Goal: Task Accomplishment & Management: Manage account settings

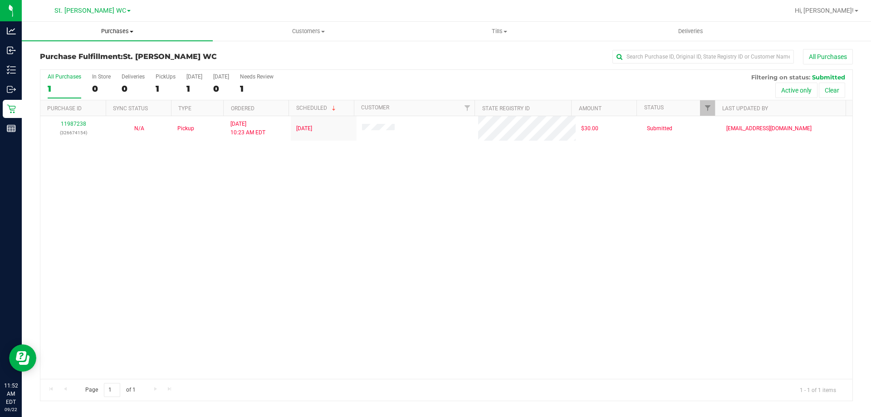
click at [107, 25] on uib-tab-heading "Purchases Summary of purchases Fulfillment All purchases" at bounding box center [117, 31] width 191 height 19
click at [79, 57] on span "Summary of purchases" at bounding box center [68, 55] width 93 height 8
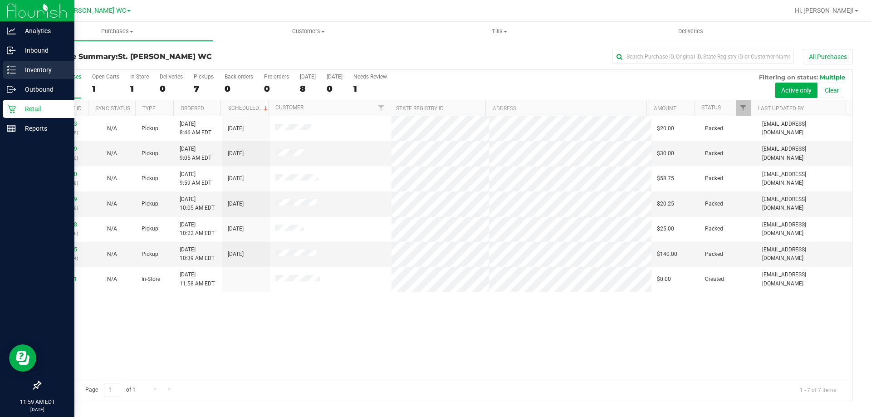
click at [13, 73] on line at bounding box center [12, 73] width 5 height 0
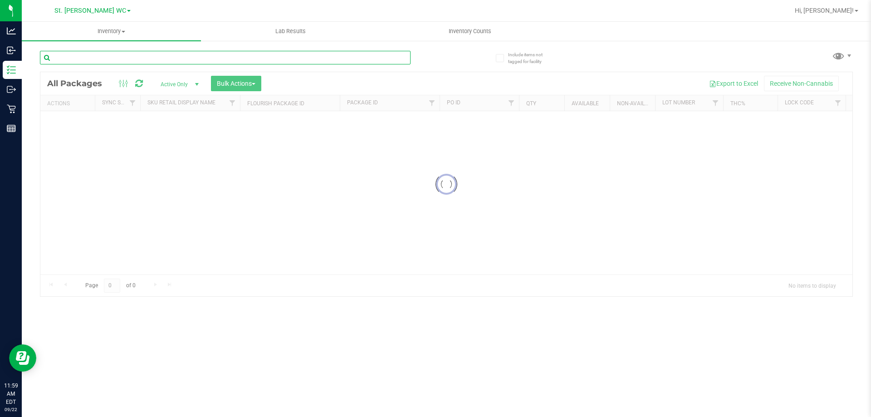
click at [96, 57] on input "text" at bounding box center [225, 58] width 371 height 14
type input "reckless"
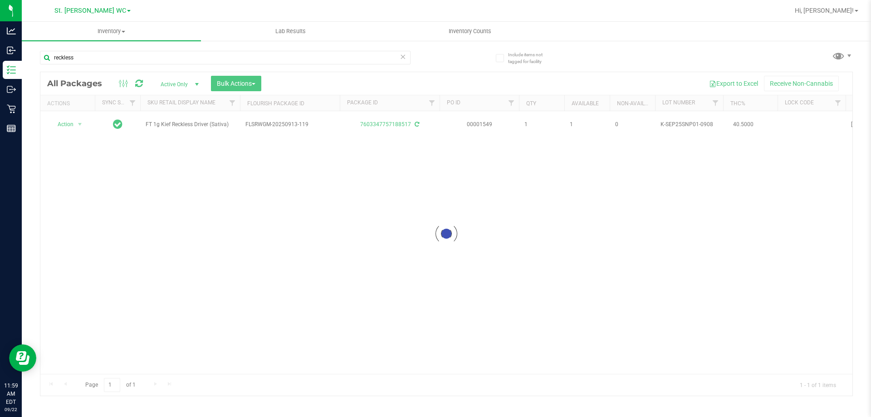
click at [146, 175] on div at bounding box center [446, 233] width 812 height 323
click at [230, 185] on div "Action Action Adjust qty Create package Edit attributes Global inventory Locate…" at bounding box center [446, 242] width 812 height 263
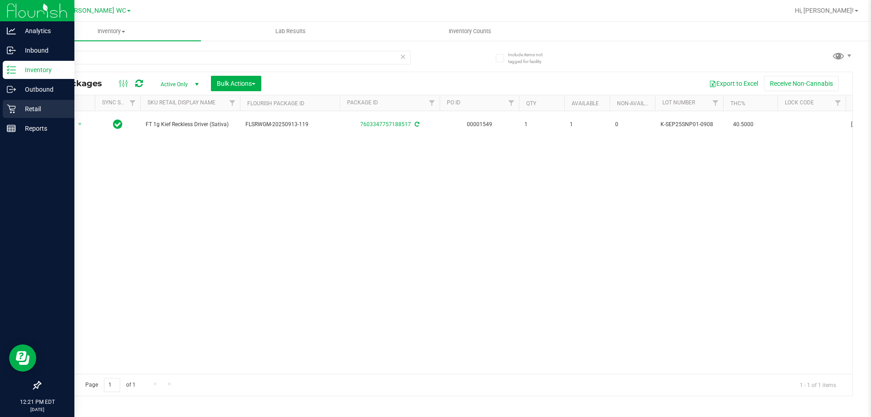
click at [17, 101] on div "Retail" at bounding box center [39, 109] width 72 height 18
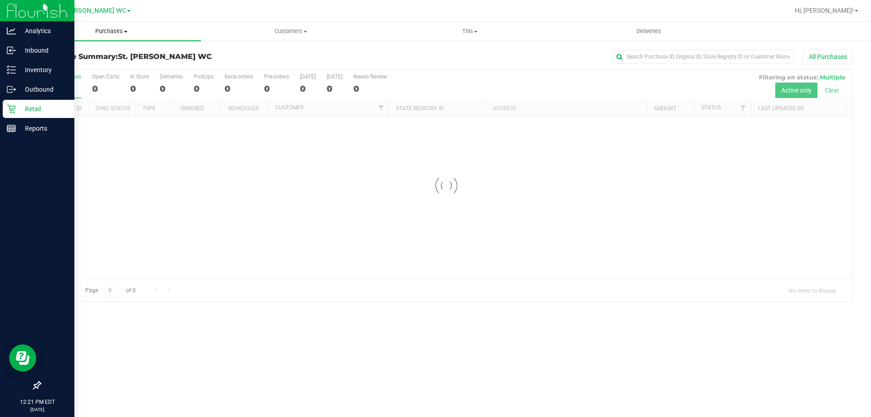
click at [124, 39] on uib-tab-heading "Purchases Summary of purchases Fulfillment All purchases" at bounding box center [111, 31] width 179 height 19
click at [108, 66] on li "Fulfillment" at bounding box center [111, 65] width 179 height 11
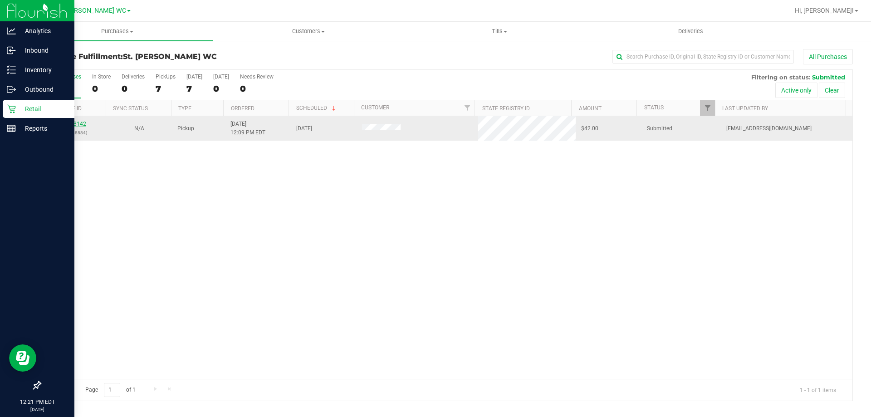
click at [83, 124] on link "11988142" at bounding box center [73, 124] width 25 height 6
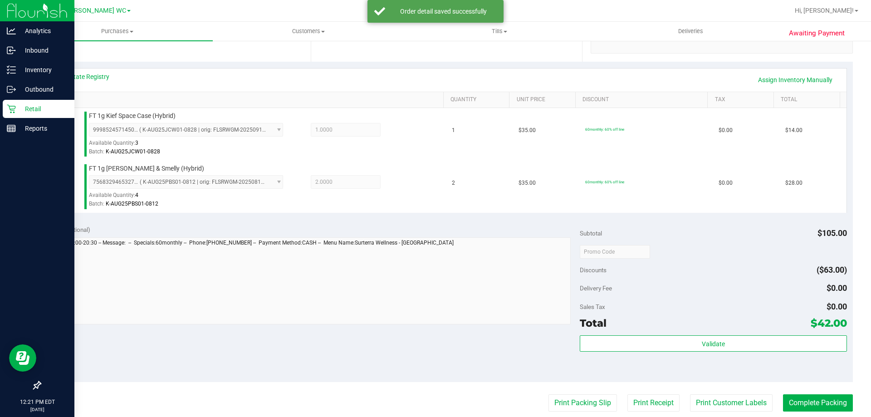
scroll to position [227, 0]
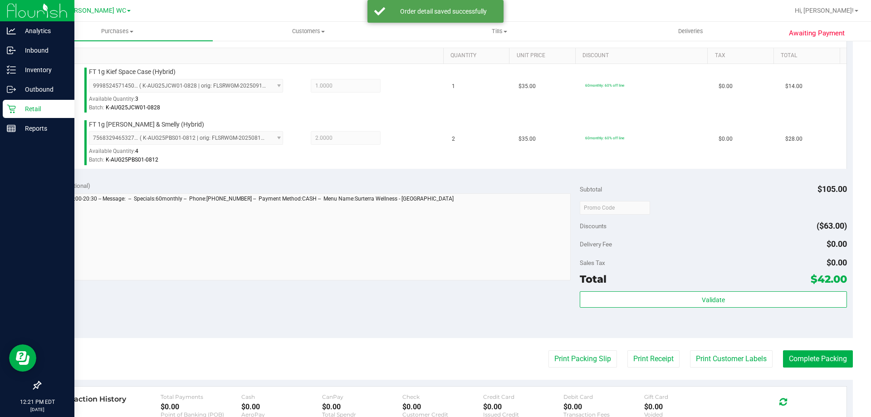
click at [629, 308] on div "Validate" at bounding box center [713, 311] width 267 height 41
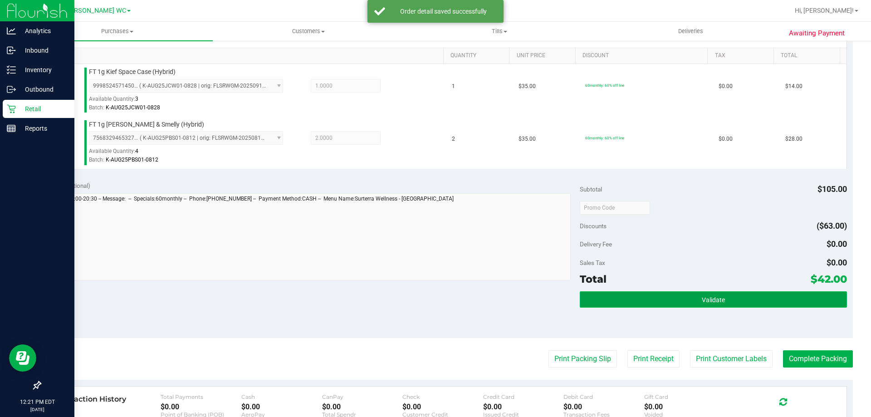
click at [630, 306] on button "Validate" at bounding box center [713, 299] width 267 height 16
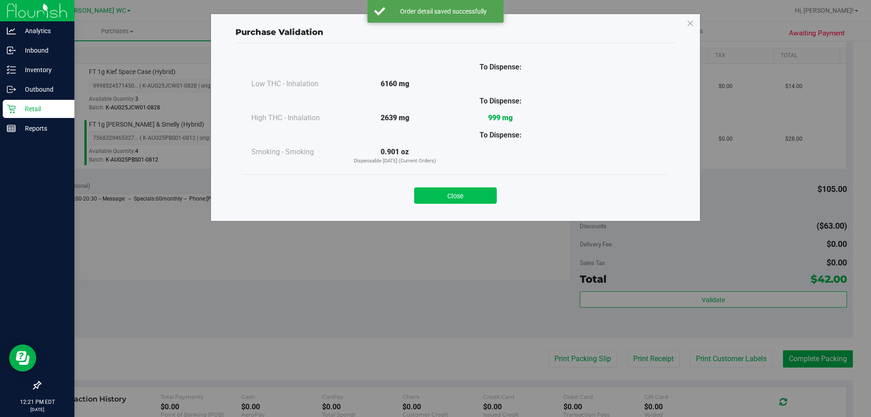
click at [453, 200] on button "Close" at bounding box center [455, 195] width 83 height 16
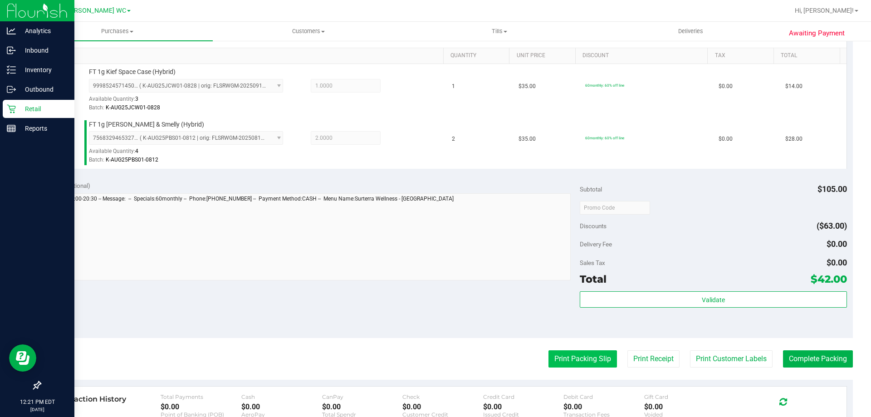
click at [555, 355] on button "Print Packing Slip" at bounding box center [582, 358] width 69 height 17
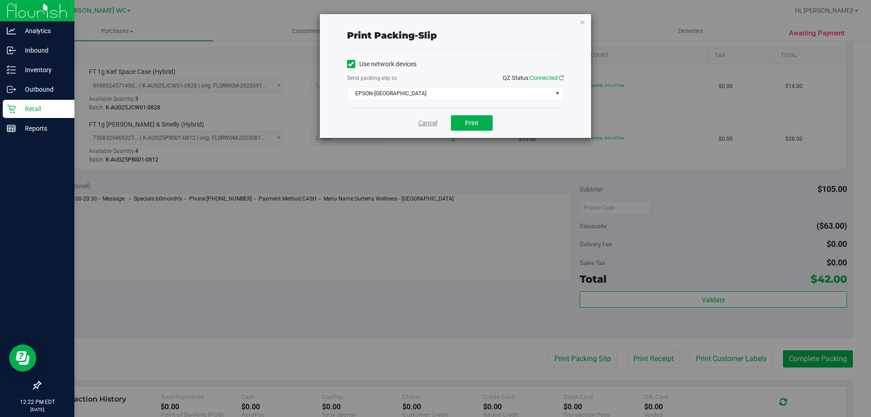
click at [426, 124] on link "Cancel" at bounding box center [427, 123] width 19 height 10
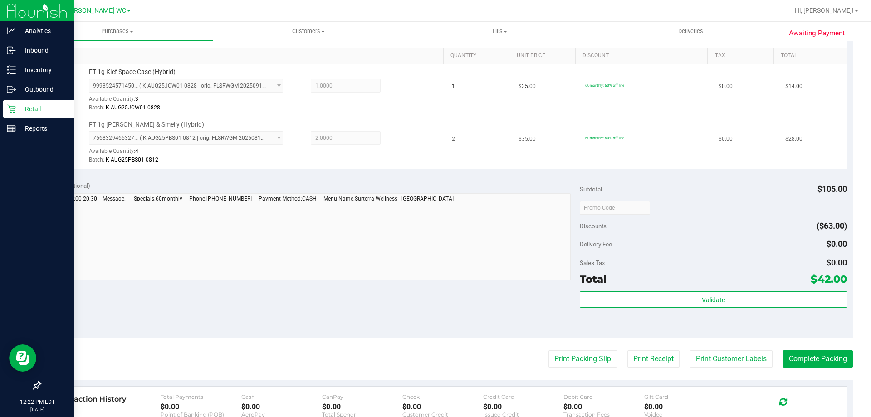
click at [348, 124] on div "FT 1g [PERSON_NAME] & Smelly (Hybrid) 7568329465327286 ( K-AUG25PBS01-0812 | or…" at bounding box center [261, 142] width 355 height 45
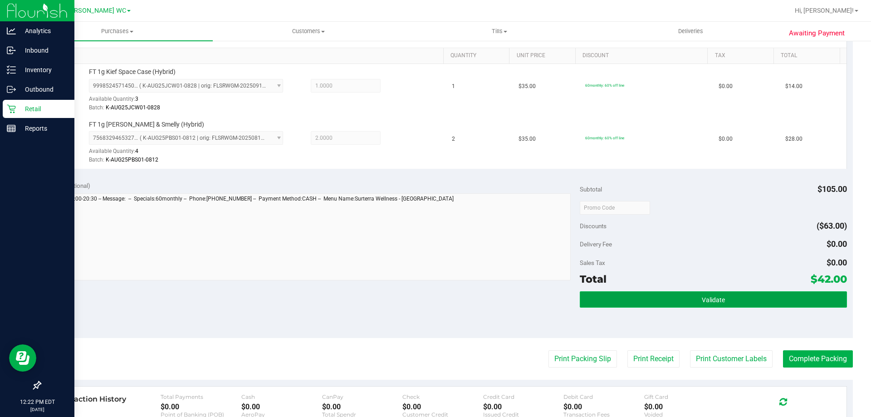
click at [580, 302] on button "Validate" at bounding box center [713, 299] width 267 height 16
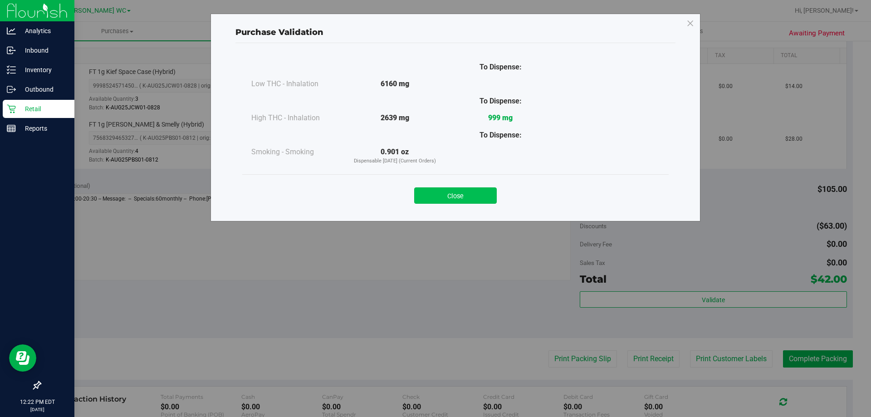
click at [450, 200] on button "Close" at bounding box center [455, 195] width 83 height 16
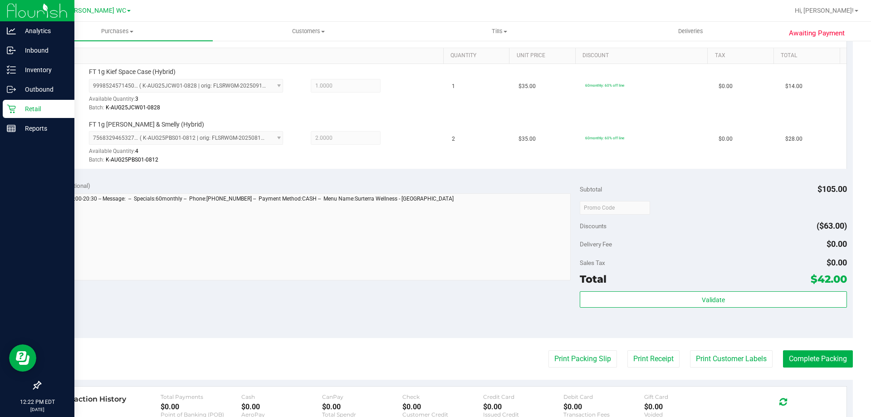
click at [583, 372] on purchase-details "Back Edit Purchase Cancel Purchase View Profile # 11988142 BioTrack ID: - Submi…" at bounding box center [446, 185] width 813 height 727
click at [581, 366] on button "Print Packing Slip" at bounding box center [582, 358] width 69 height 17
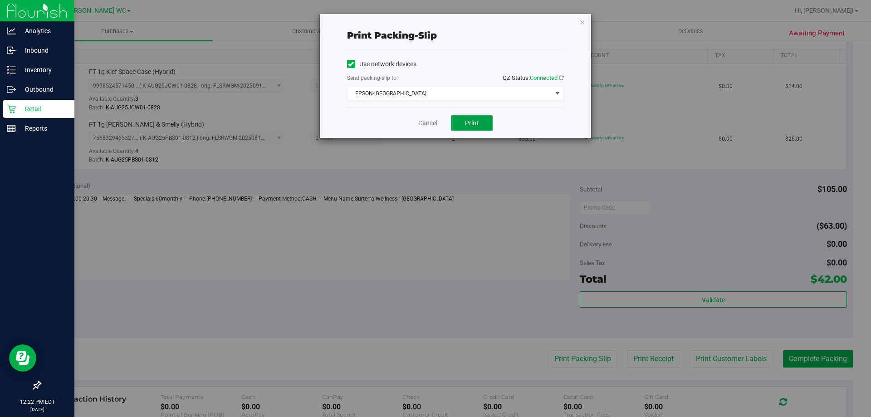
click at [463, 115] on button "Print" at bounding box center [472, 122] width 42 height 15
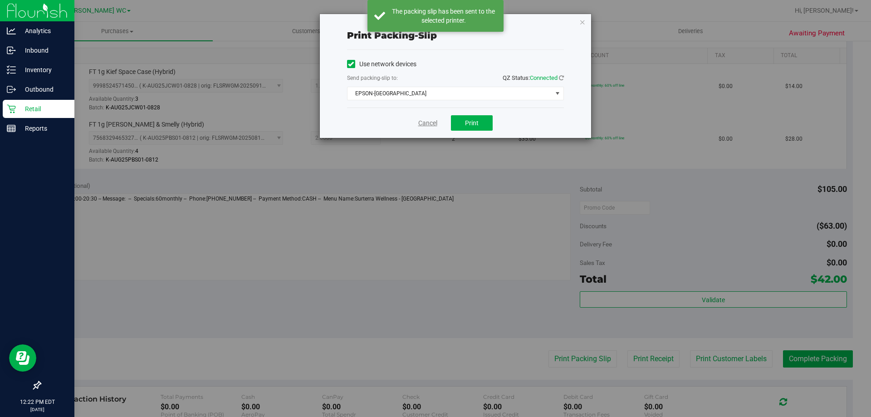
click at [426, 124] on link "Cancel" at bounding box center [427, 123] width 19 height 10
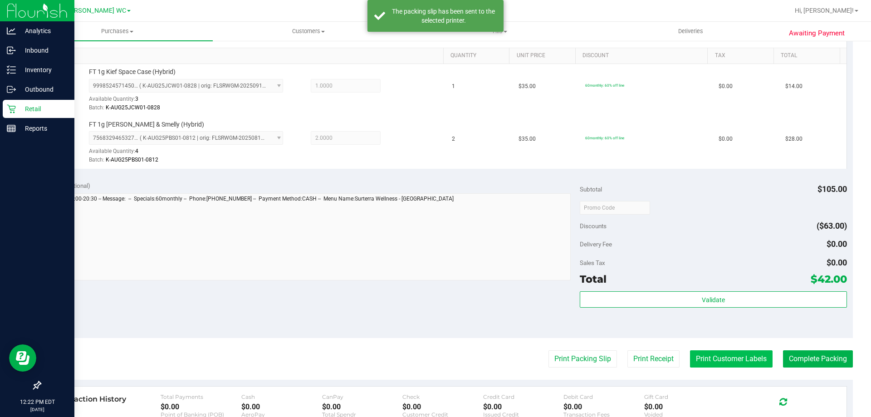
click at [720, 360] on button "Print Customer Labels" at bounding box center [731, 358] width 83 height 17
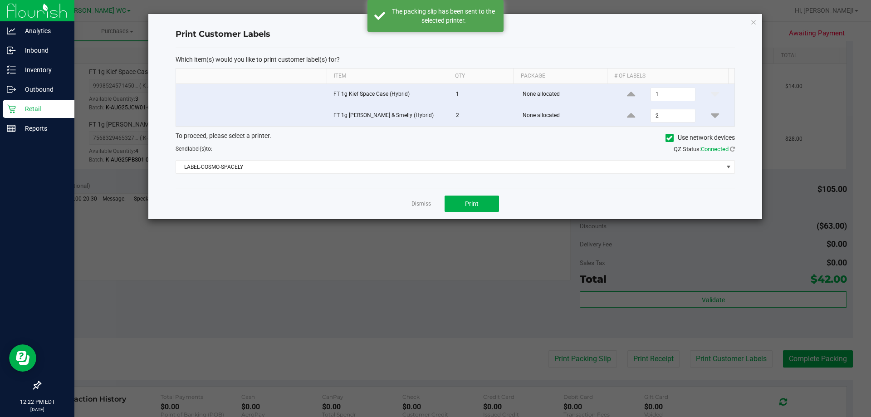
click at [391, 158] on div "To proceed, please select a printer. Use network devices Send label(s) to: QZ S…" at bounding box center [455, 152] width 559 height 43
click at [370, 171] on span "LABEL-COSMO-SPACELY" at bounding box center [449, 167] width 547 height 13
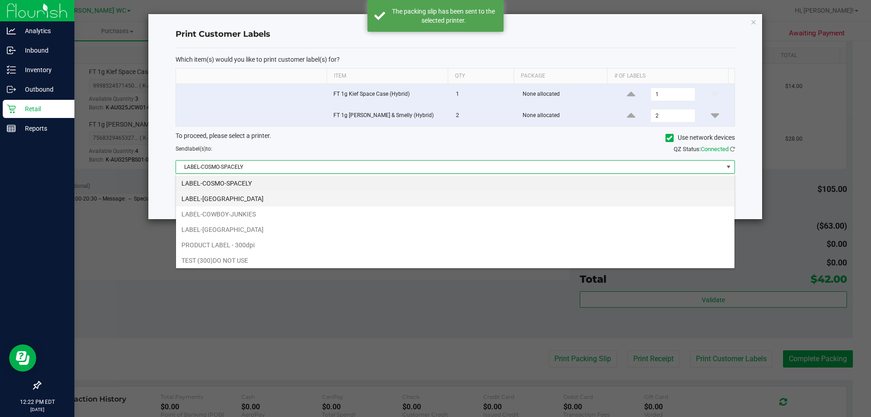
scroll to position [14, 559]
click at [322, 195] on li "LABEL-[GEOGRAPHIC_DATA]" at bounding box center [455, 198] width 558 height 15
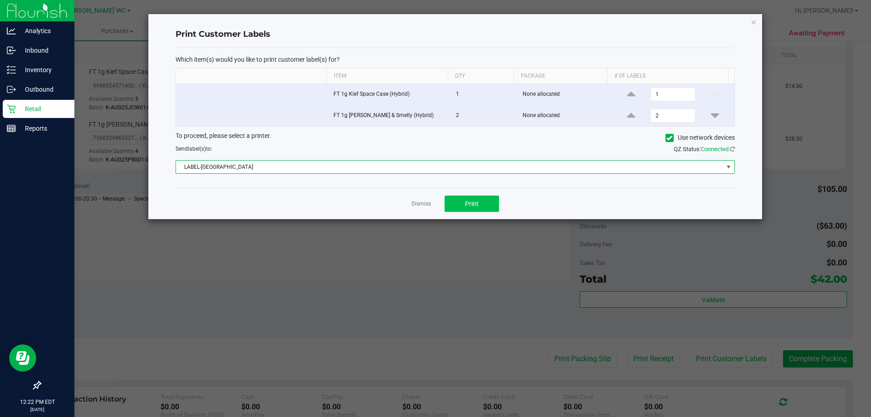
drag, startPoint x: 322, startPoint y: 194, endPoint x: 463, endPoint y: 198, distance: 141.6
click at [324, 194] on div "Dismiss Print" at bounding box center [455, 203] width 559 height 31
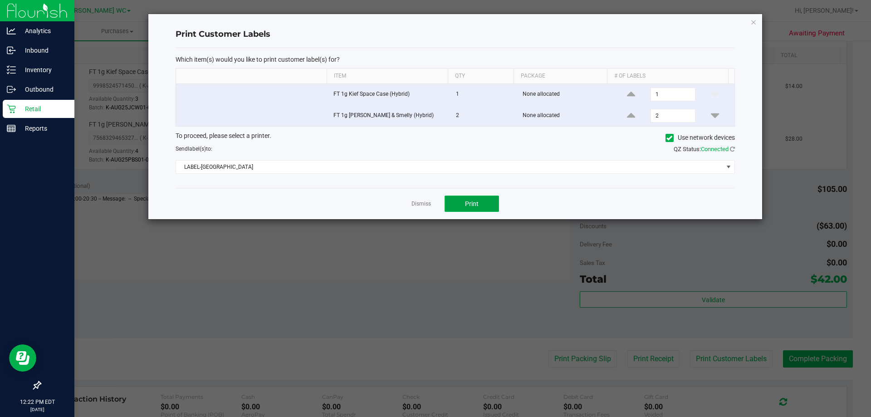
click at [465, 202] on span "Print" at bounding box center [472, 203] width 14 height 7
click at [422, 204] on link "Dismiss" at bounding box center [421, 204] width 20 height 8
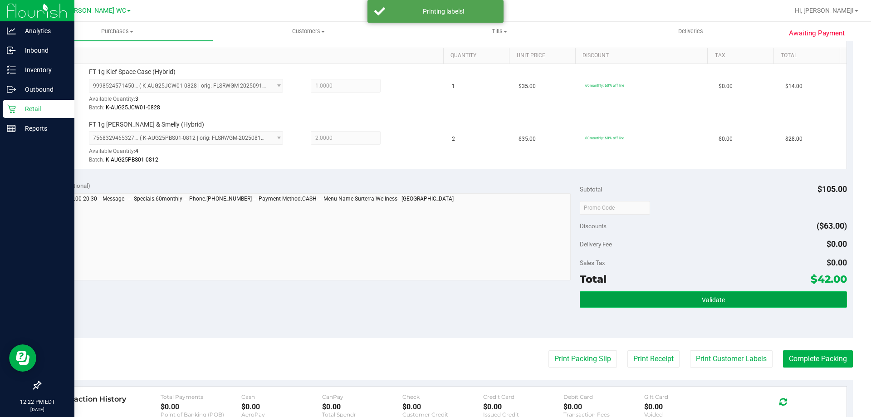
click at [615, 296] on button "Validate" at bounding box center [713, 299] width 267 height 16
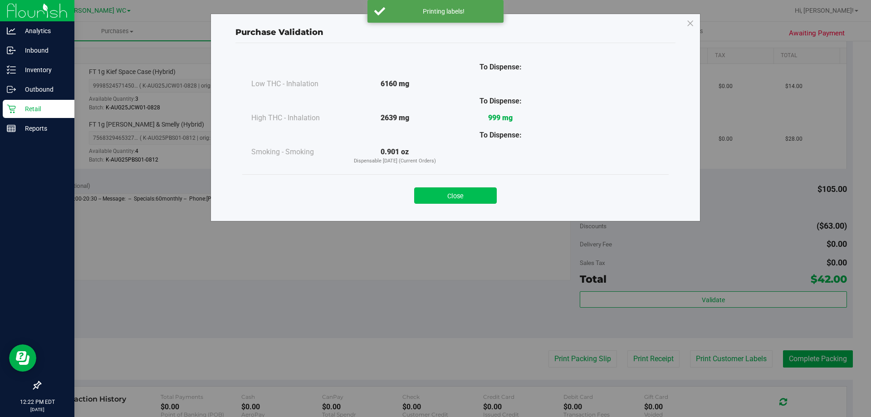
click at [463, 199] on button "Close" at bounding box center [455, 195] width 83 height 16
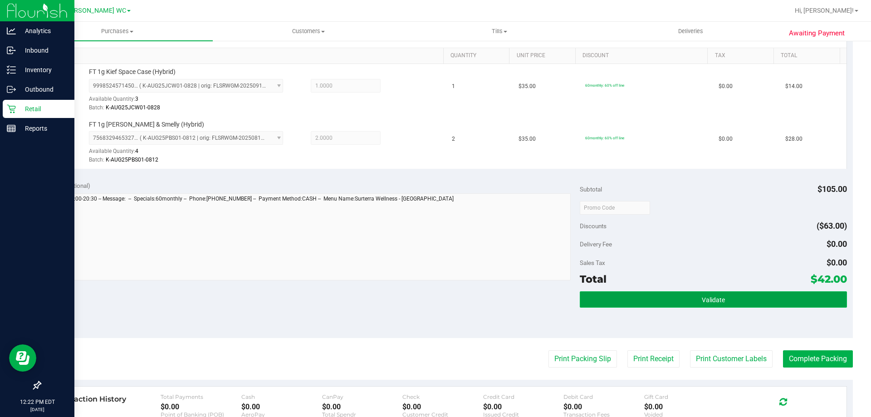
click at [630, 303] on button "Validate" at bounding box center [713, 299] width 267 height 16
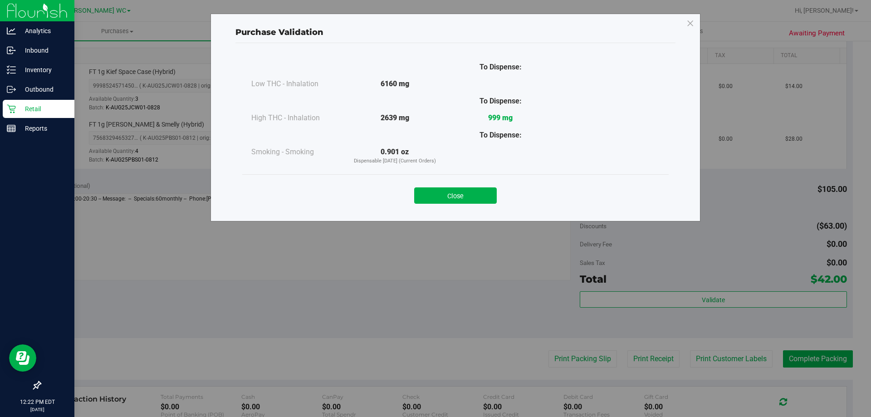
click at [450, 205] on div "Close" at bounding box center [455, 192] width 426 height 37
click at [451, 197] on button "Close" at bounding box center [455, 195] width 83 height 16
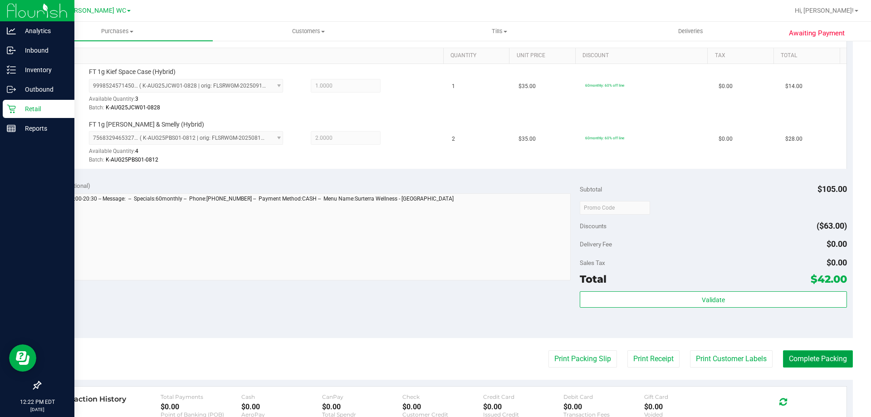
click at [822, 367] on button "Complete Packing" at bounding box center [818, 358] width 70 height 17
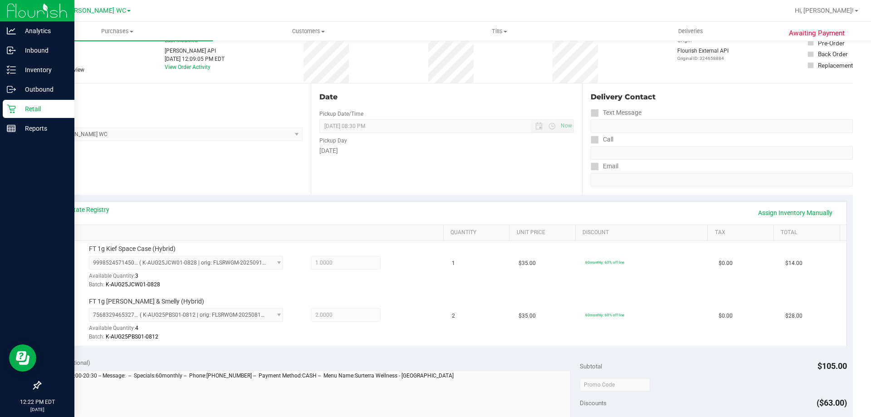
scroll to position [0, 0]
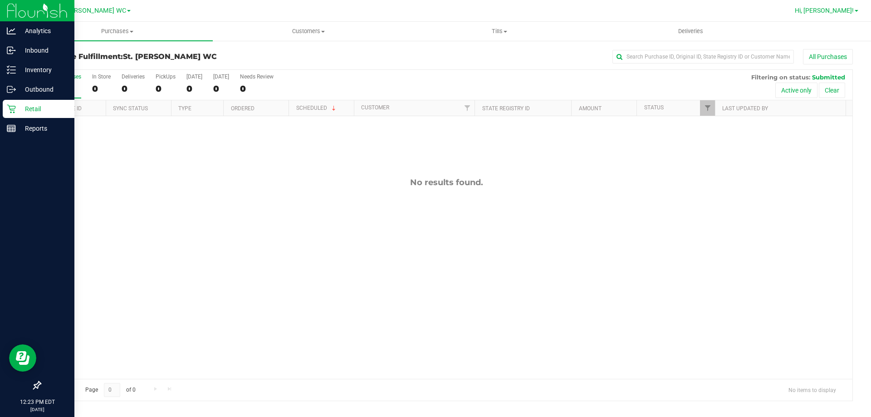
click at [841, 6] on link "Hi, [PERSON_NAME]!" at bounding box center [826, 11] width 71 height 10
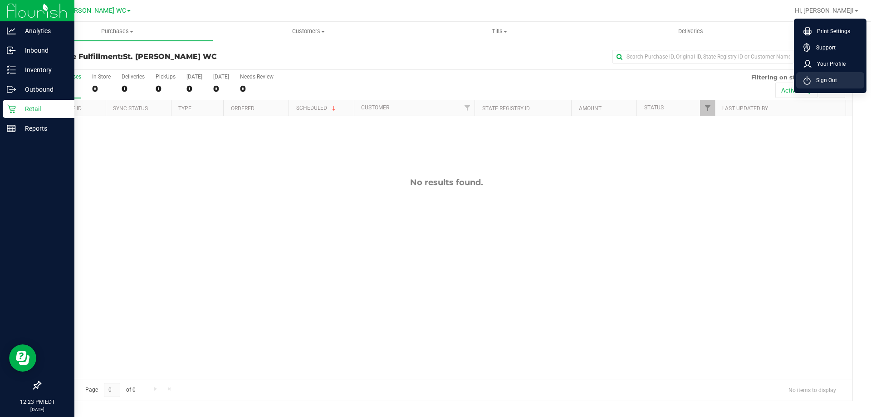
click at [829, 82] on span "Sign Out" at bounding box center [824, 80] width 26 height 9
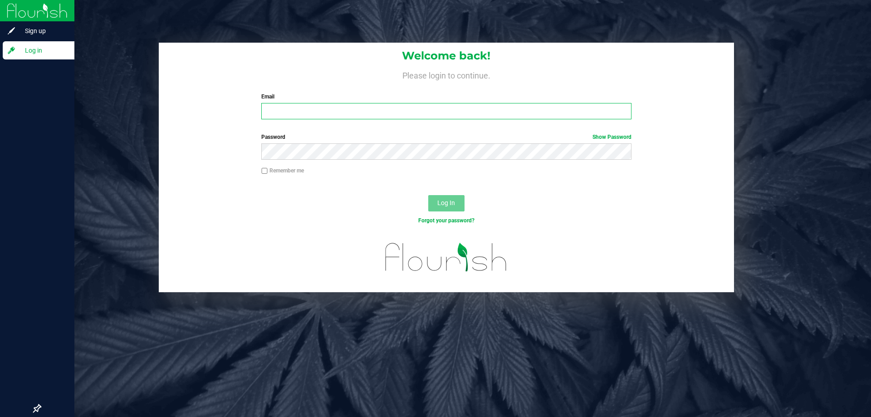
click at [314, 112] on input "Email" at bounding box center [446, 111] width 370 height 16
type input "[EMAIL_ADDRESS][DOMAIN_NAME]"
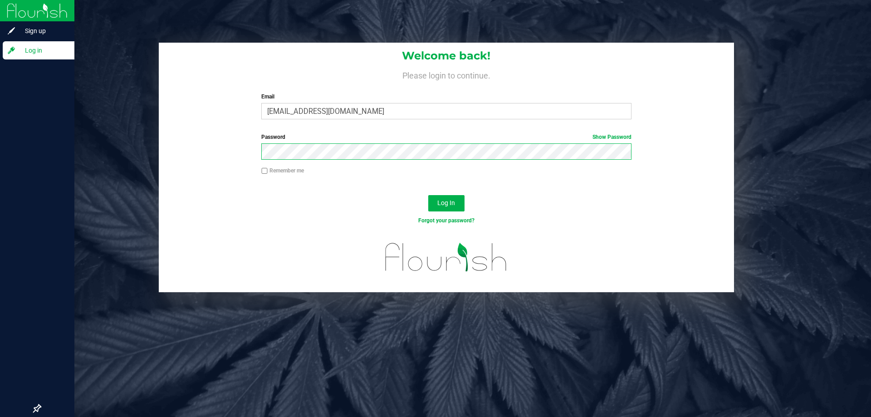
click at [428, 195] on button "Log In" at bounding box center [446, 203] width 36 height 16
